Goal: Task Accomplishment & Management: Use online tool/utility

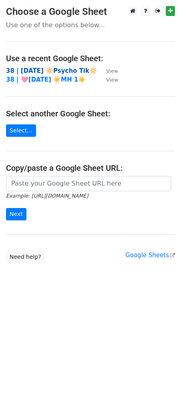
click at [49, 73] on strong "38 | [DATE] 🔆Psycho Tik🔆" at bounding box center [51, 70] width 91 height 7
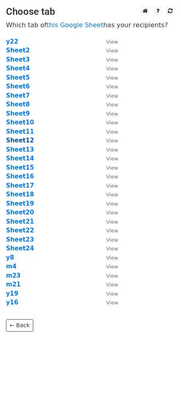
click at [18, 142] on strong "Sheet12" at bounding box center [20, 140] width 28 height 7
click at [25, 148] on strong "Sheet13" at bounding box center [20, 149] width 28 height 7
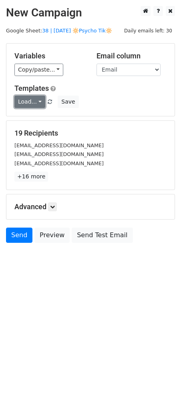
click at [28, 106] on link "Load..." at bounding box center [29, 102] width 31 height 12
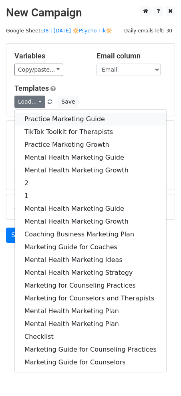
click at [44, 122] on link "Practice Marketing Guide" at bounding box center [90, 119] width 151 height 13
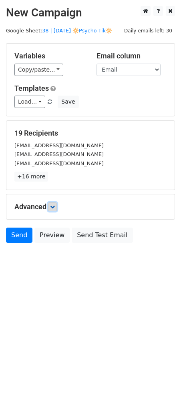
click at [55, 206] on icon at bounding box center [52, 206] width 5 height 5
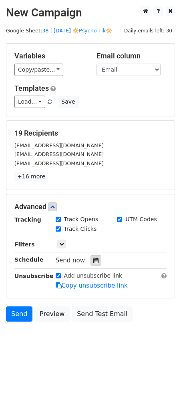
click at [93, 261] on icon at bounding box center [95, 261] width 5 height 6
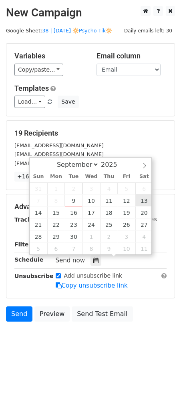
type input "2025-09-13 12:00"
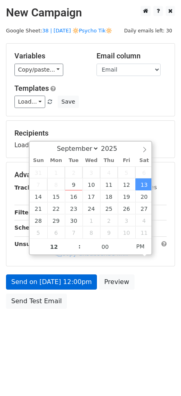
drag, startPoint x: 69, startPoint y: 292, endPoint x: 69, endPoint y: 288, distance: 4.4
click at [69, 292] on div "Send on Sep 13 at 12:00pm Preview Send Test Email" at bounding box center [90, 293] width 181 height 38
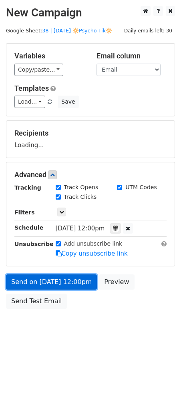
click at [69, 284] on link "Send on Sep 13 at 12:00pm" at bounding box center [51, 281] width 91 height 15
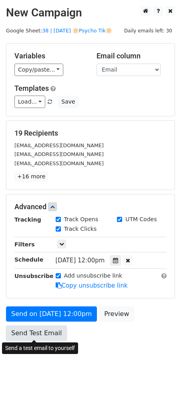
click at [40, 334] on link "Send Test Email" at bounding box center [36, 333] width 61 height 15
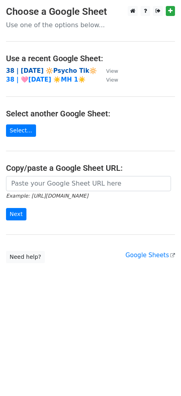
click at [45, 68] on strong "38 | [DATE] 🔆Psycho Tik🔆" at bounding box center [51, 70] width 91 height 7
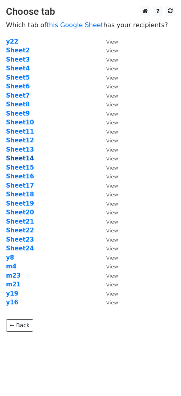
click at [23, 156] on strong "Sheet14" at bounding box center [20, 158] width 28 height 7
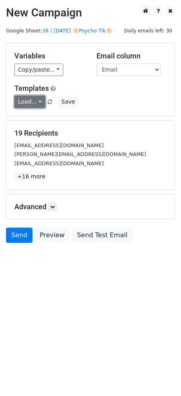
click at [29, 102] on link "Load..." at bounding box center [29, 102] width 31 height 12
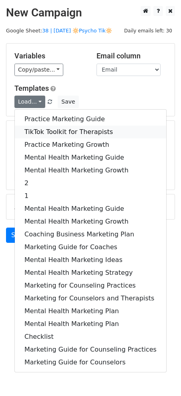
click at [36, 128] on link "TikTok Toolkit for Therapists" at bounding box center [90, 132] width 151 height 13
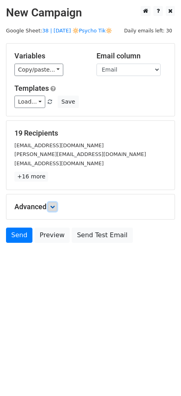
click at [55, 208] on icon at bounding box center [52, 206] width 5 height 5
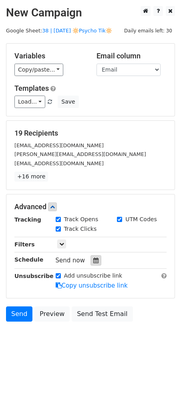
click at [93, 259] on icon at bounding box center [95, 261] width 5 height 6
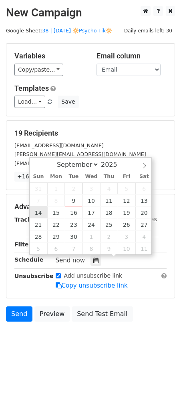
type input "[DATE] 12:00"
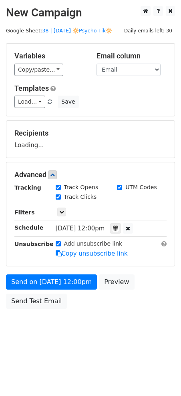
click at [33, 312] on body "New Campaign Daily emails left: 30 Google Sheet: 38 | SEPT 1 🔆Psycho Tik🔆 Varia…" at bounding box center [90, 175] width 181 height 339
click at [35, 308] on div "Send on Sep 14 at 12:00pm Preview Send Test Email" at bounding box center [90, 293] width 181 height 38
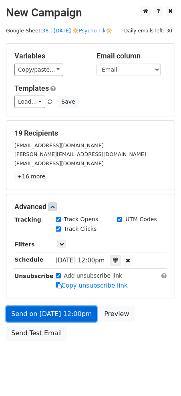
click at [42, 307] on link "Send on Sep 14 at 12:00pm" at bounding box center [51, 313] width 91 height 15
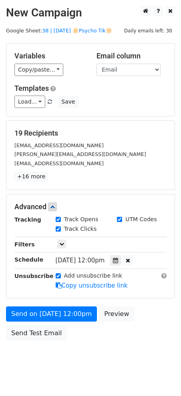
click at [37, 322] on div "Send on Sep 14 at 12:00pm Preview Send Test Email" at bounding box center [90, 325] width 181 height 38
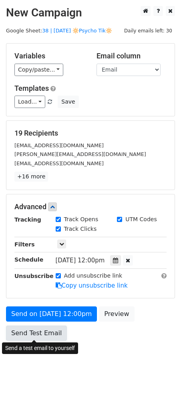
click at [32, 328] on link "Send Test Email" at bounding box center [36, 333] width 61 height 15
